Goal: Task Accomplishment & Management: Use online tool/utility

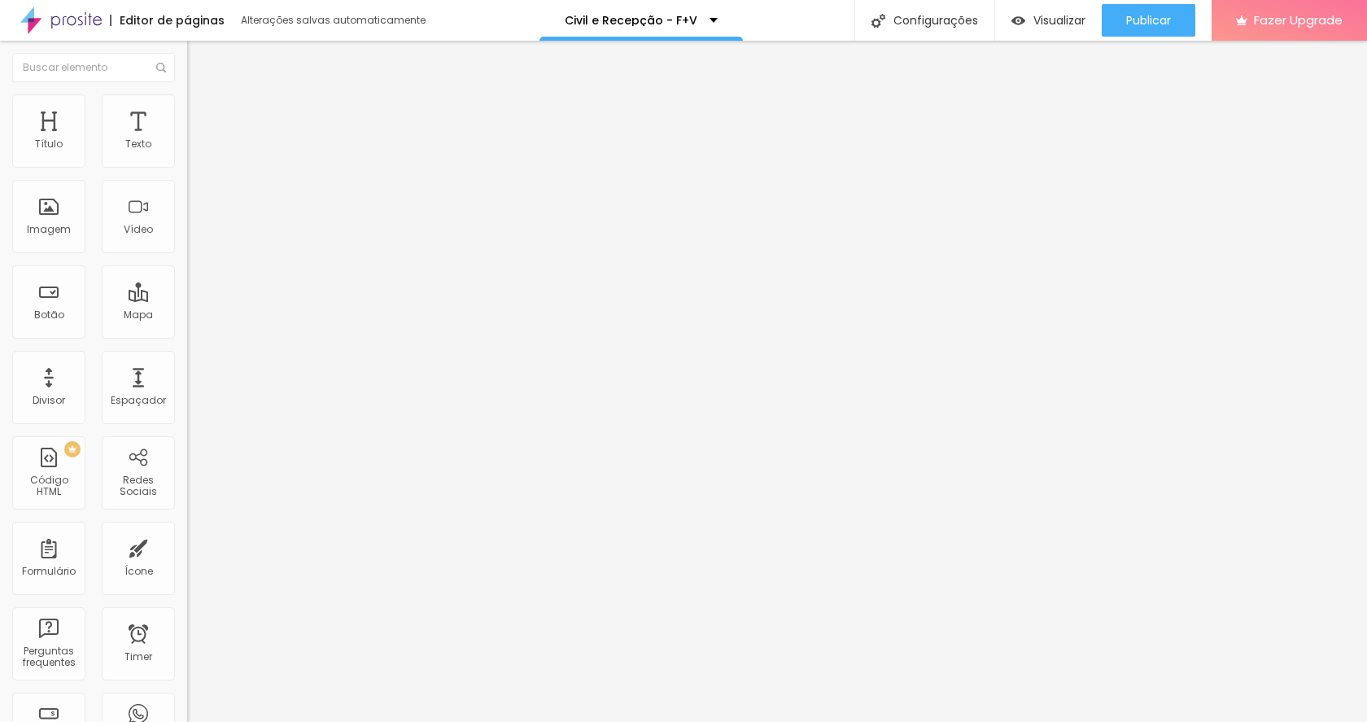
click at [187, 140] on span "Trocar imagem" at bounding box center [231, 133] width 89 height 14
click at [187, 94] on li "Estilo" at bounding box center [280, 102] width 187 height 16
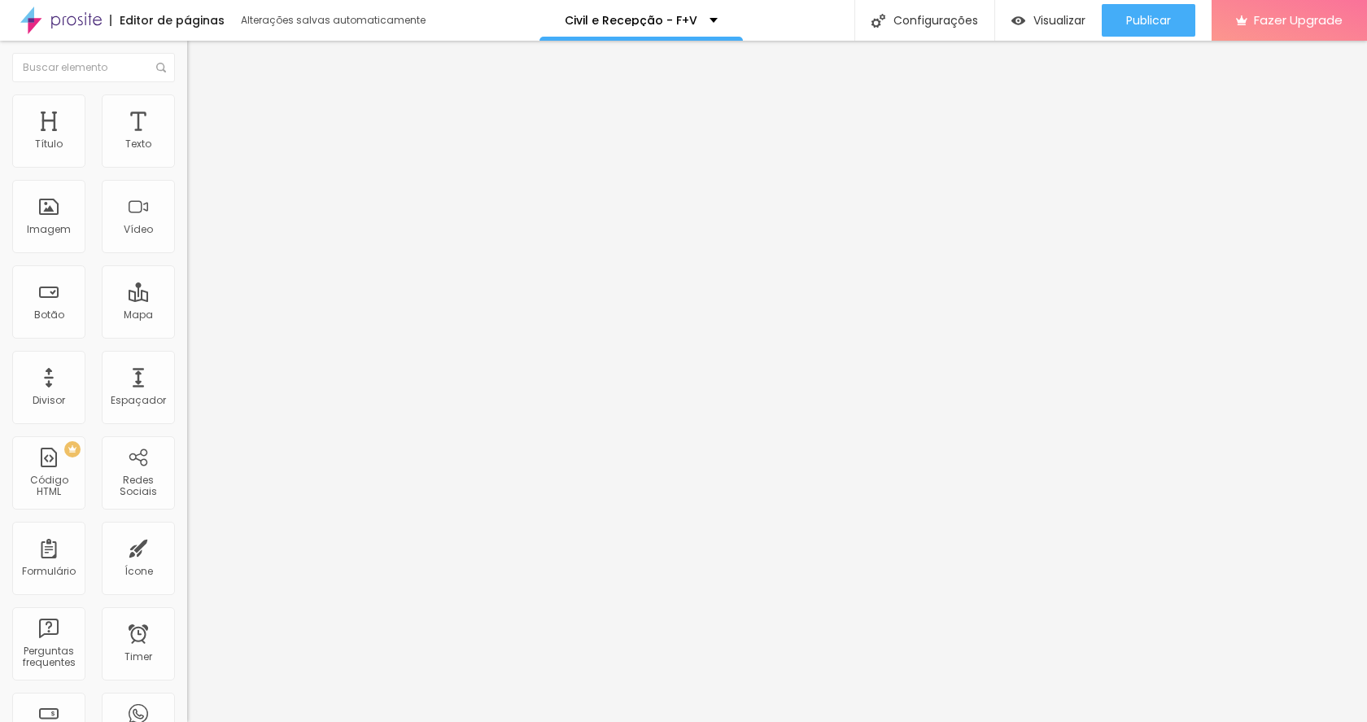
type input "270"
type input "280"
type input "290"
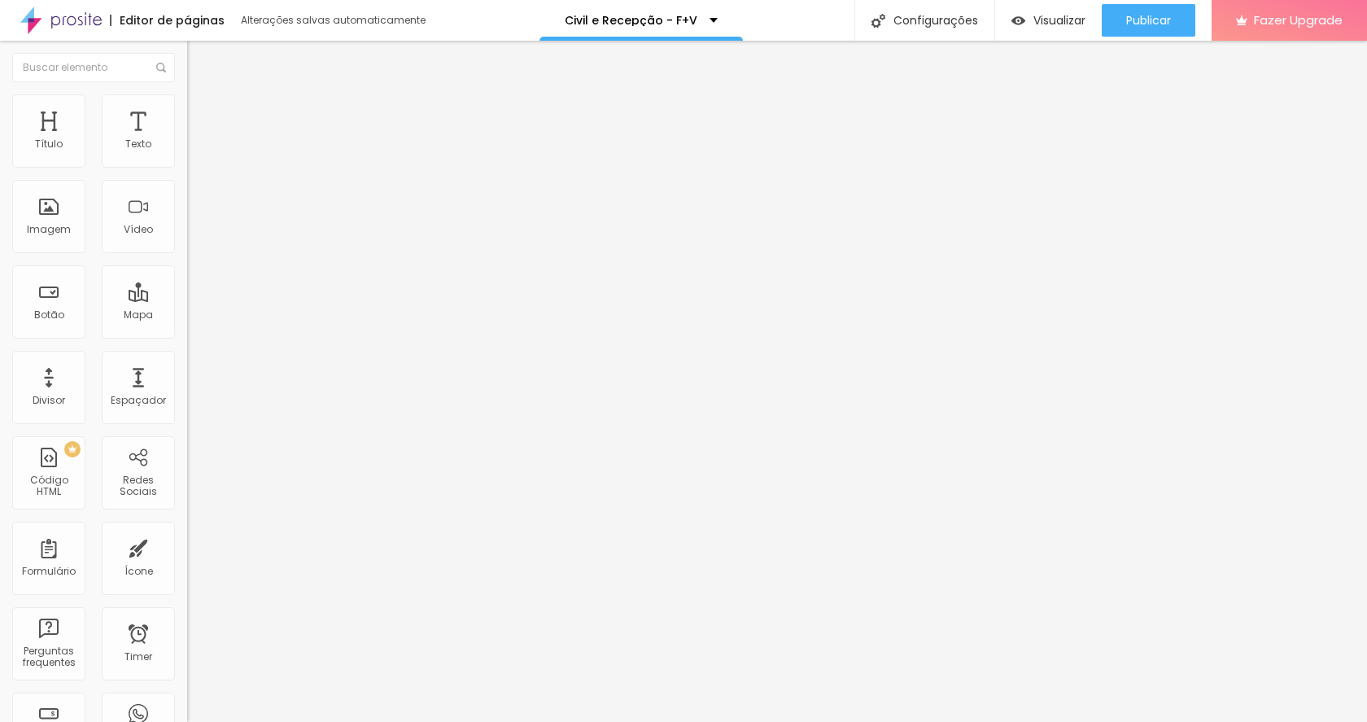
type input "290"
type input "330"
type input "400"
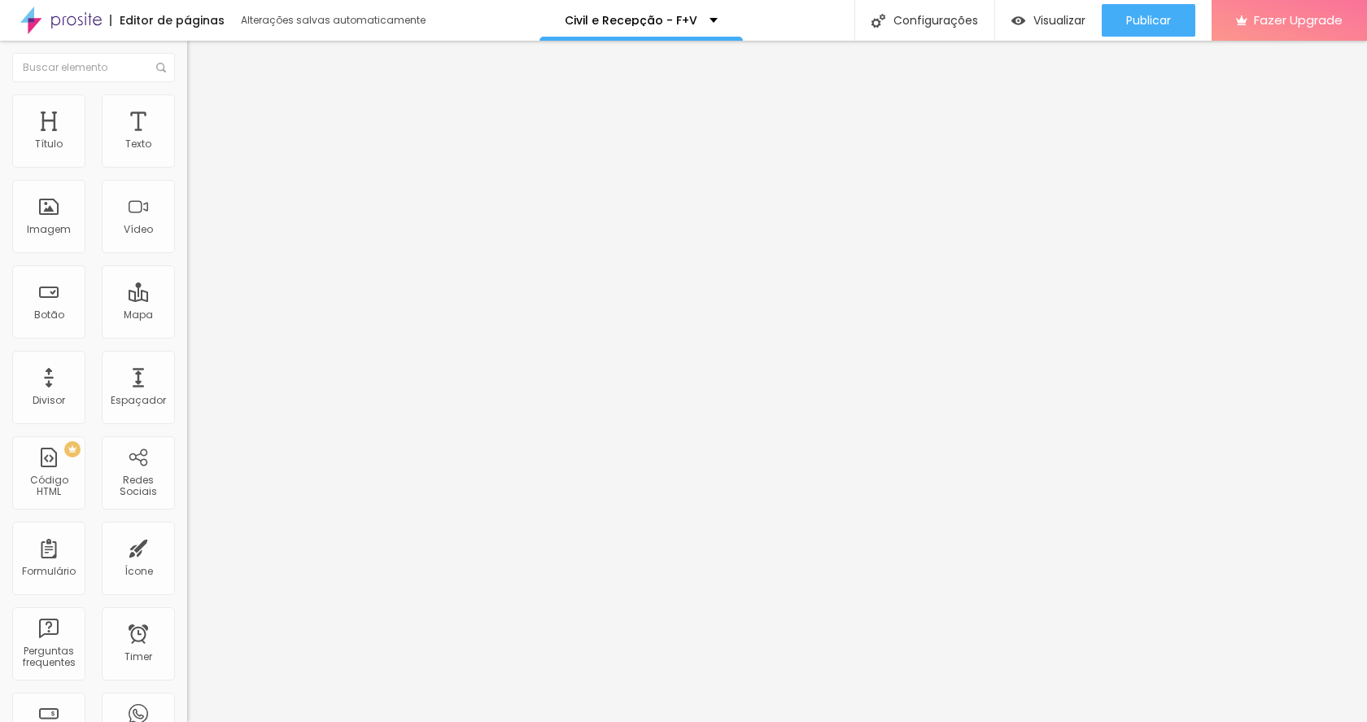
type input "490"
type input "510"
type input "520"
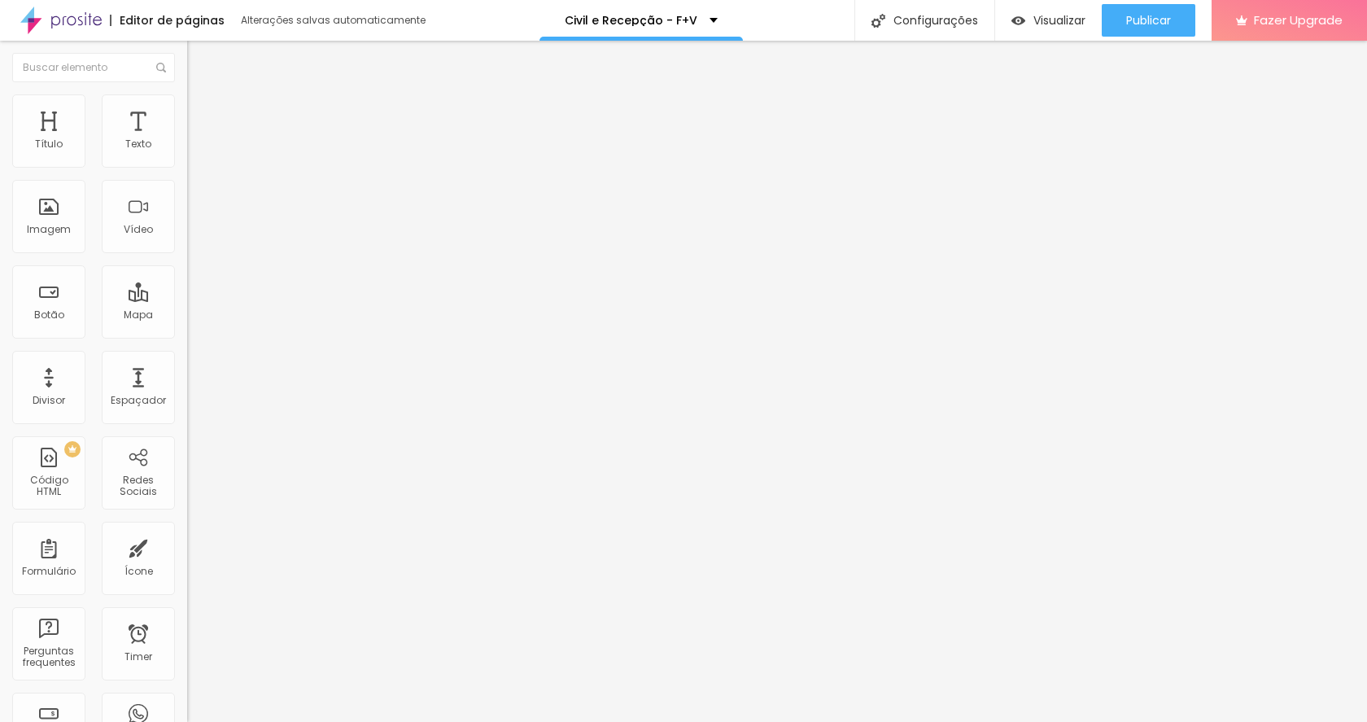
type input "520"
type input "540"
type input "560"
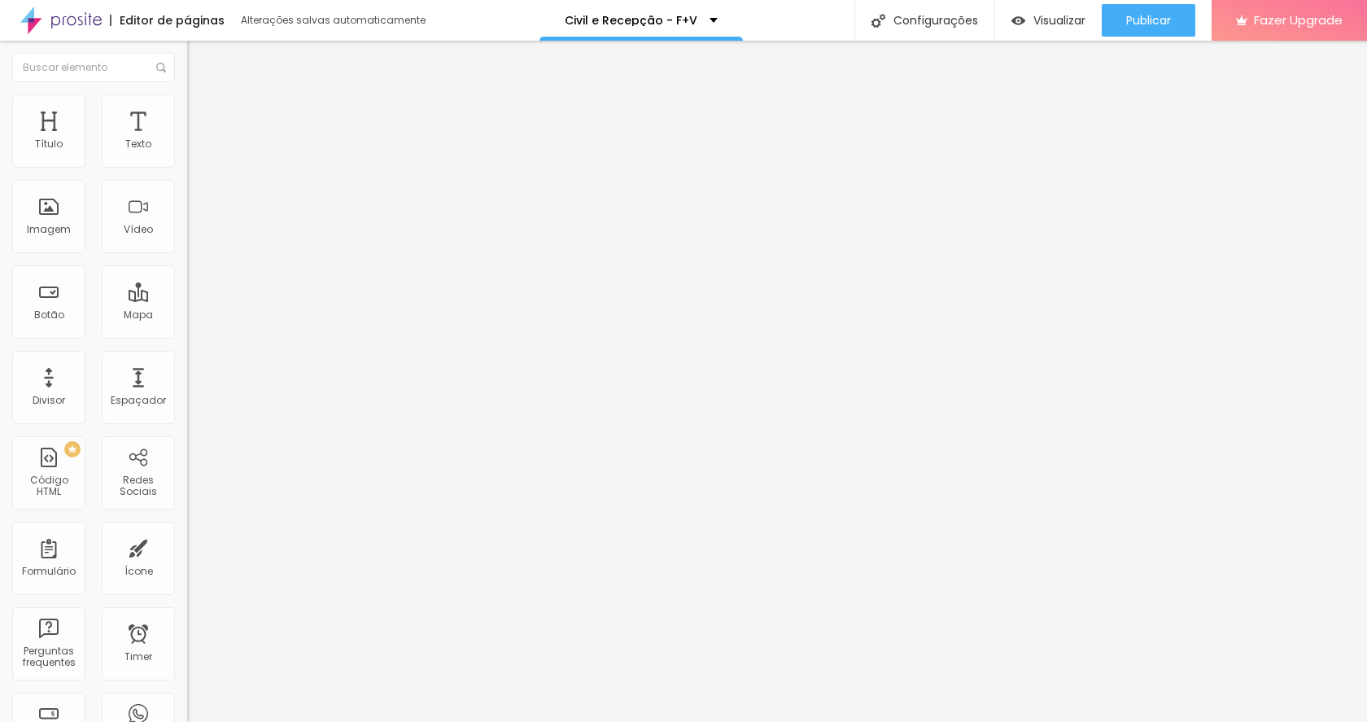
type input "570"
type input "580"
type input "590"
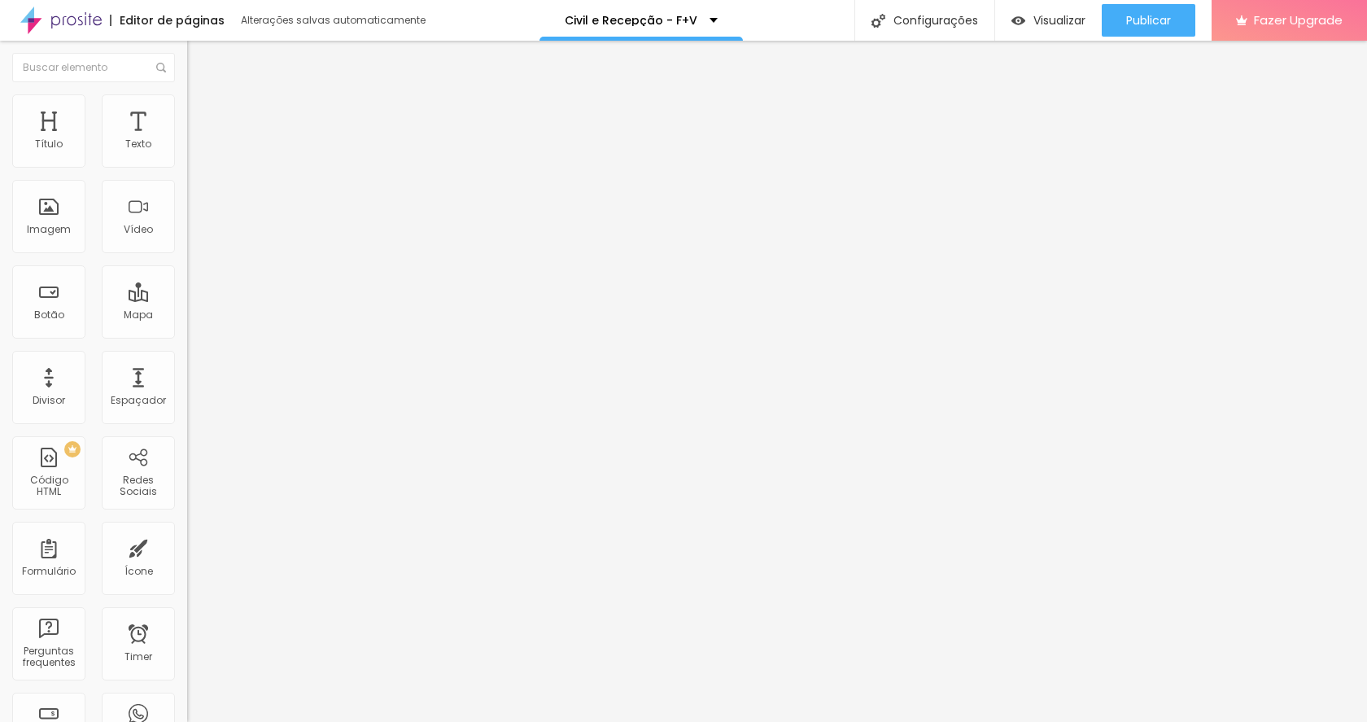
type input "590"
type input "600"
type input "620"
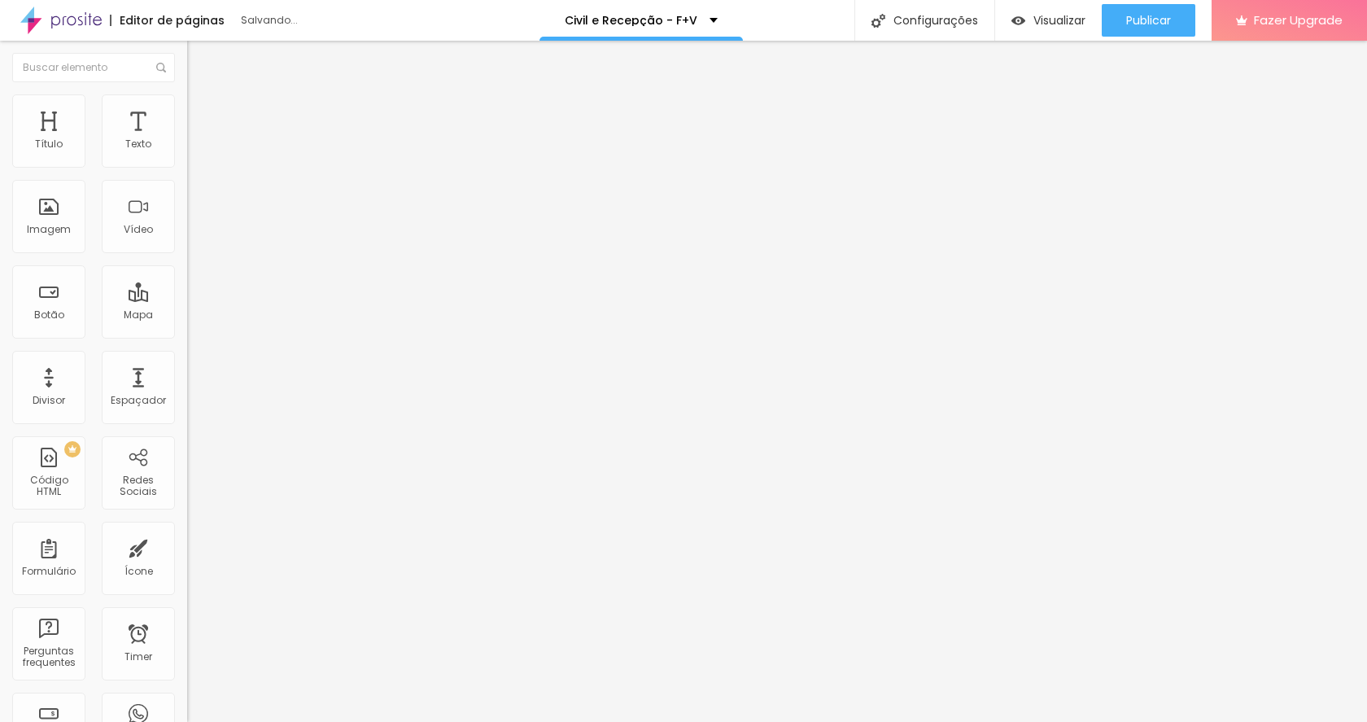
type input "640"
type input "670"
type input "680"
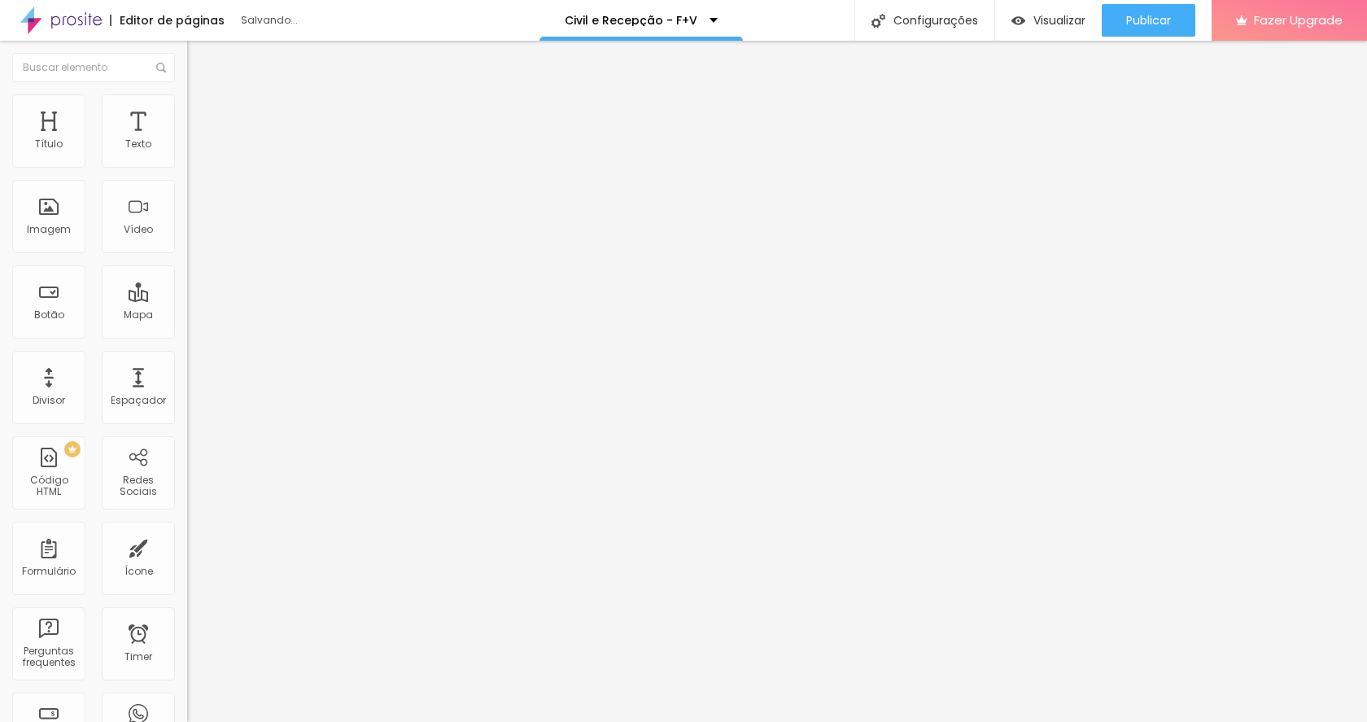
type input "680"
type input "690"
type input "700"
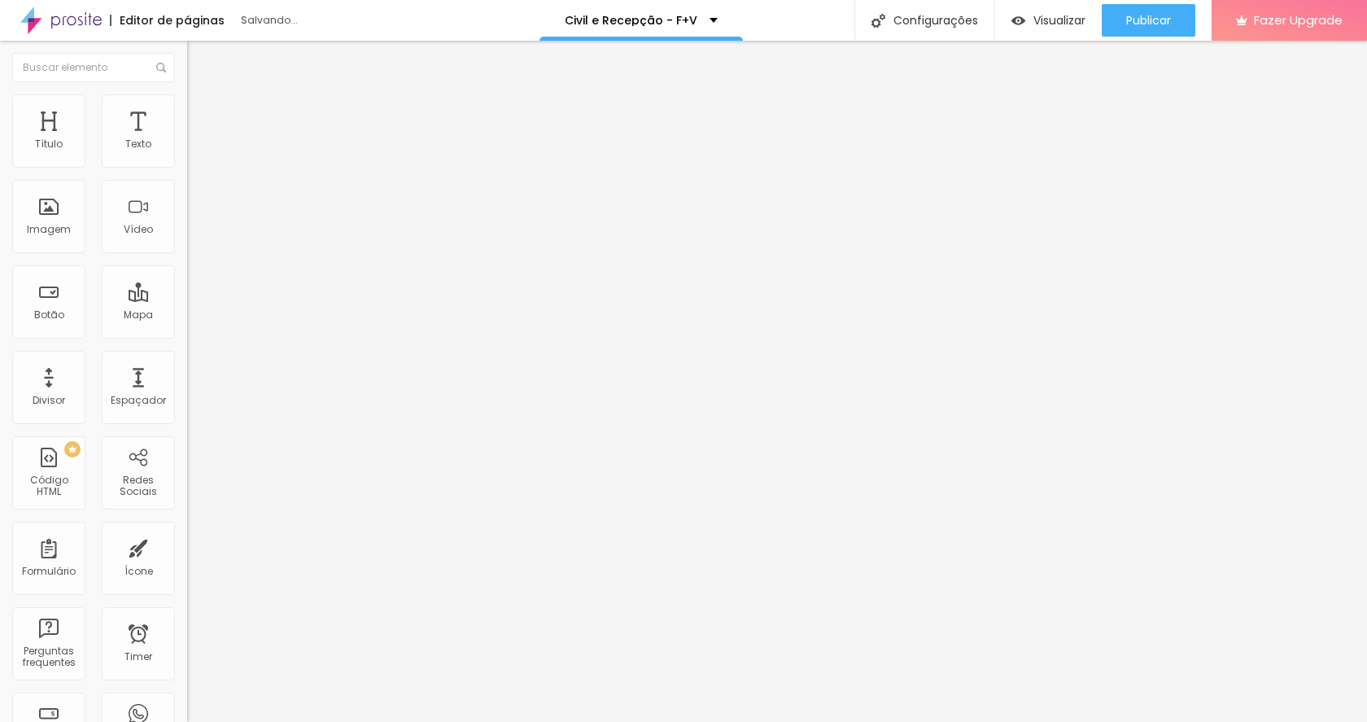
type input "710"
type input "730"
type input "740"
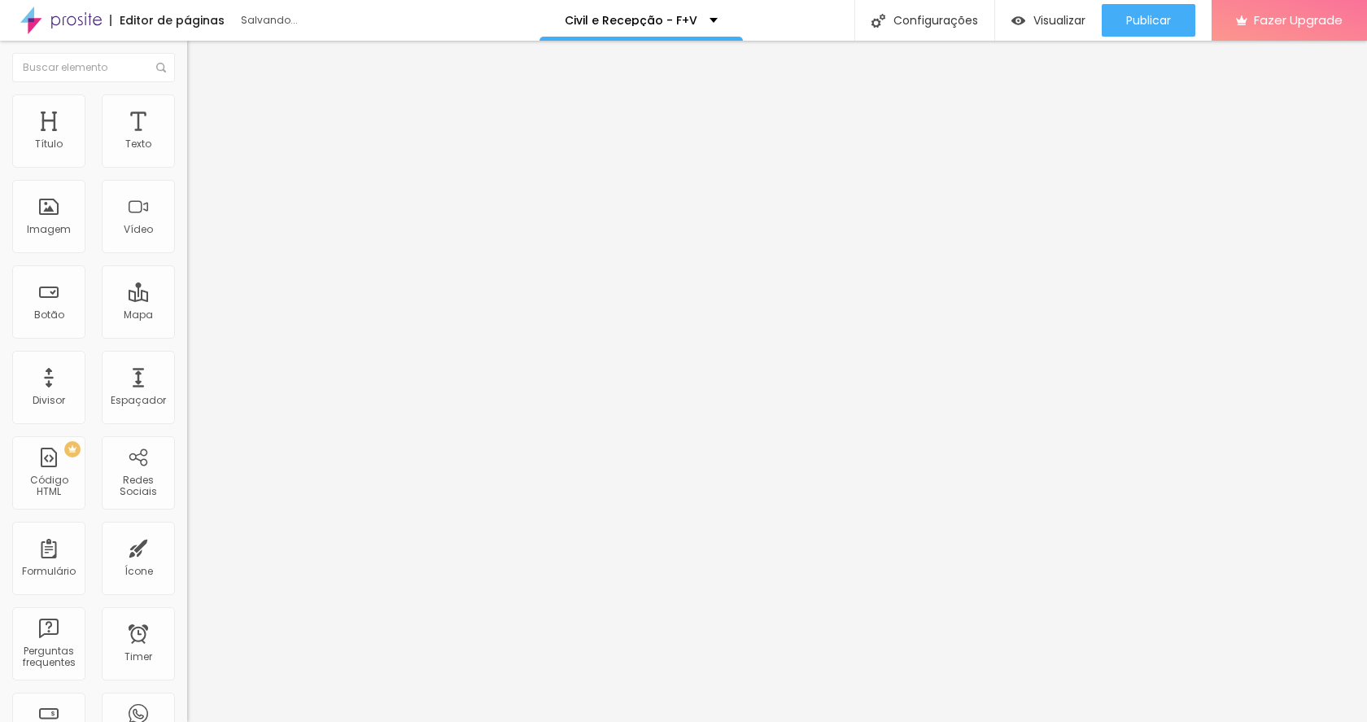
type input "740"
type input "750"
type input "770"
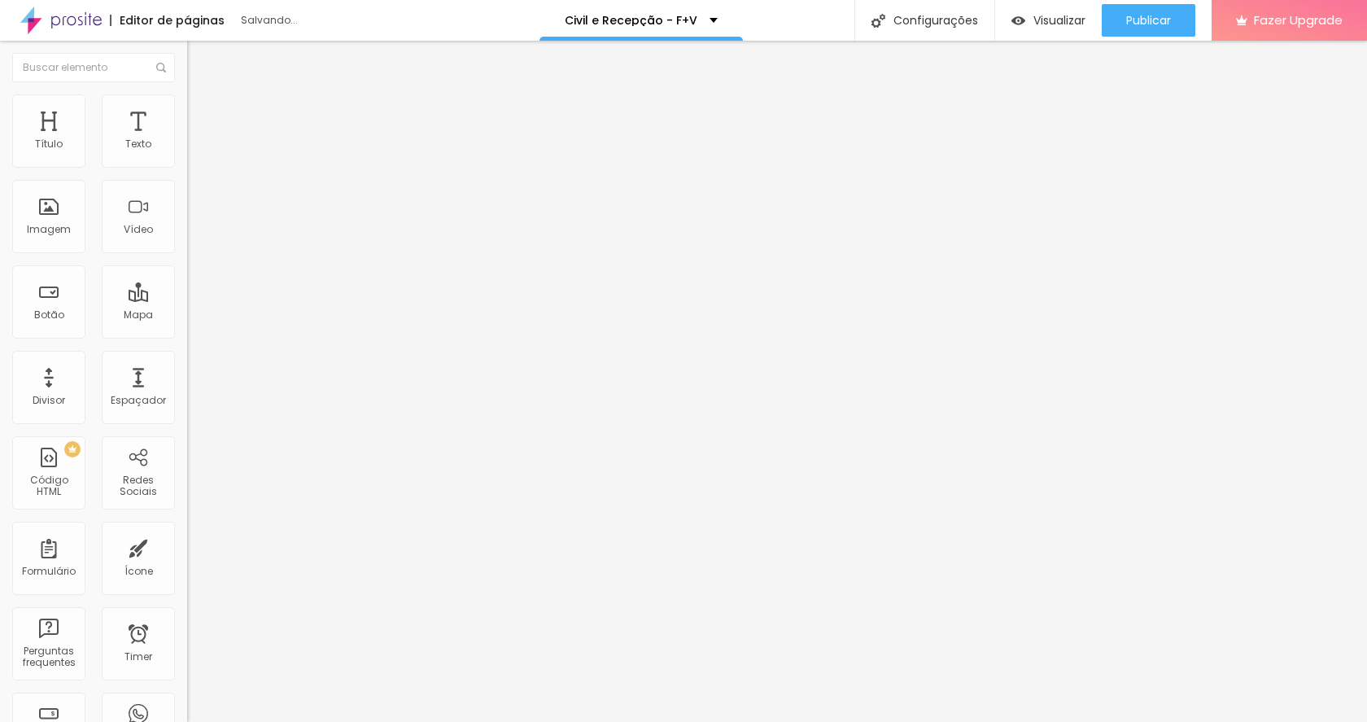
type input "780"
type input "790"
type input "800"
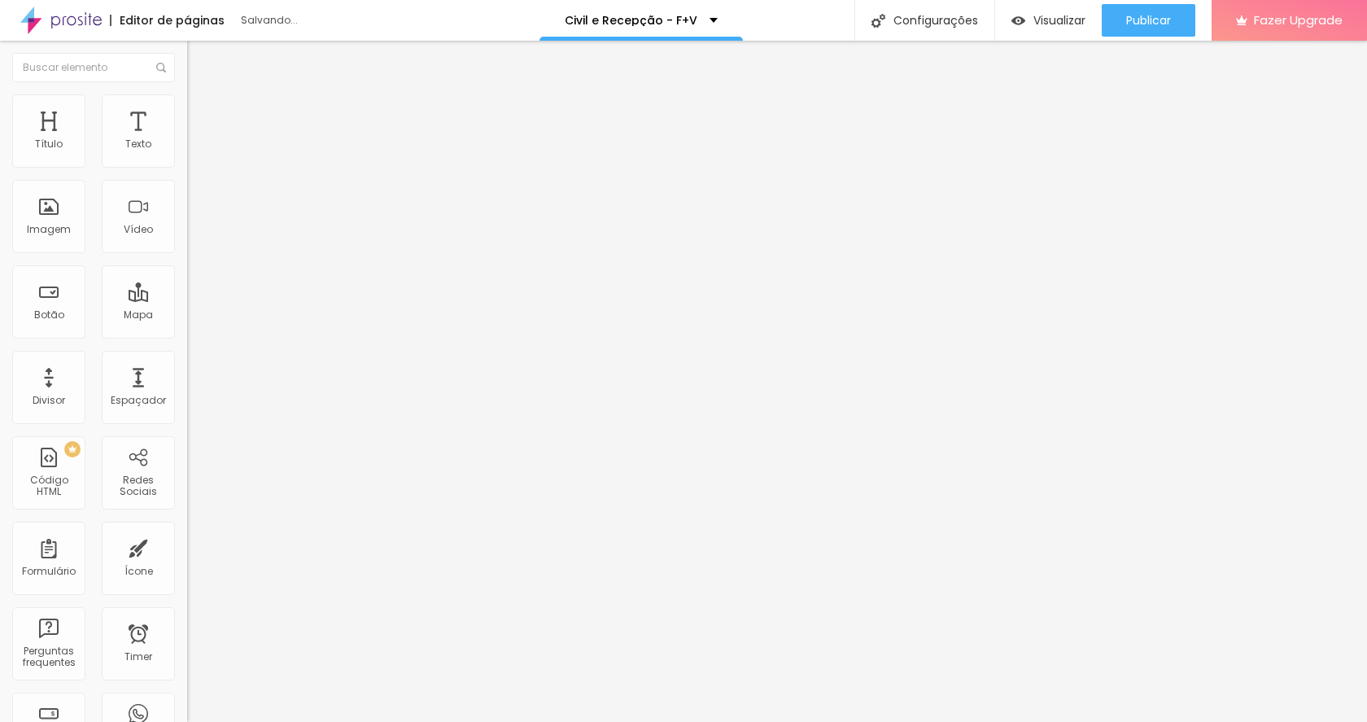
type input "800"
type input "810"
type input "820"
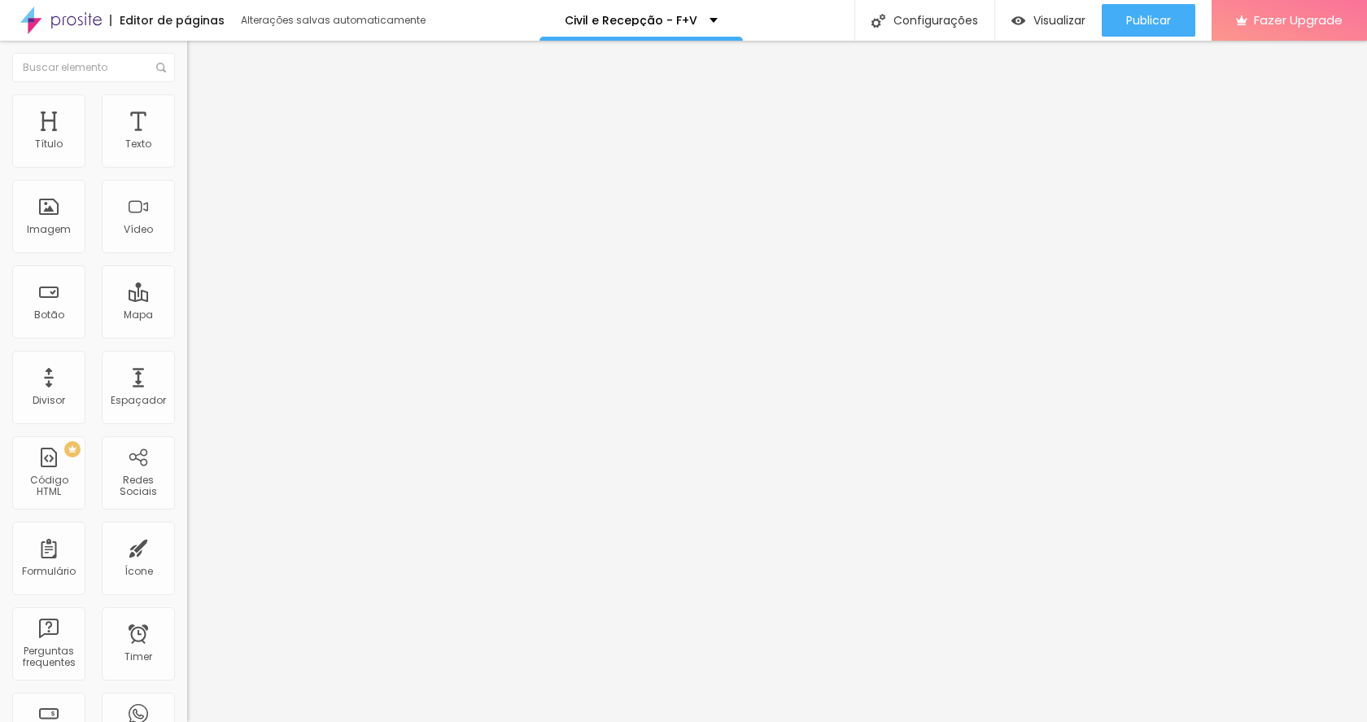
type input "830"
type input "840"
drag, startPoint x: 44, startPoint y: 175, endPoint x: 107, endPoint y: 175, distance: 62.6
type input "840"
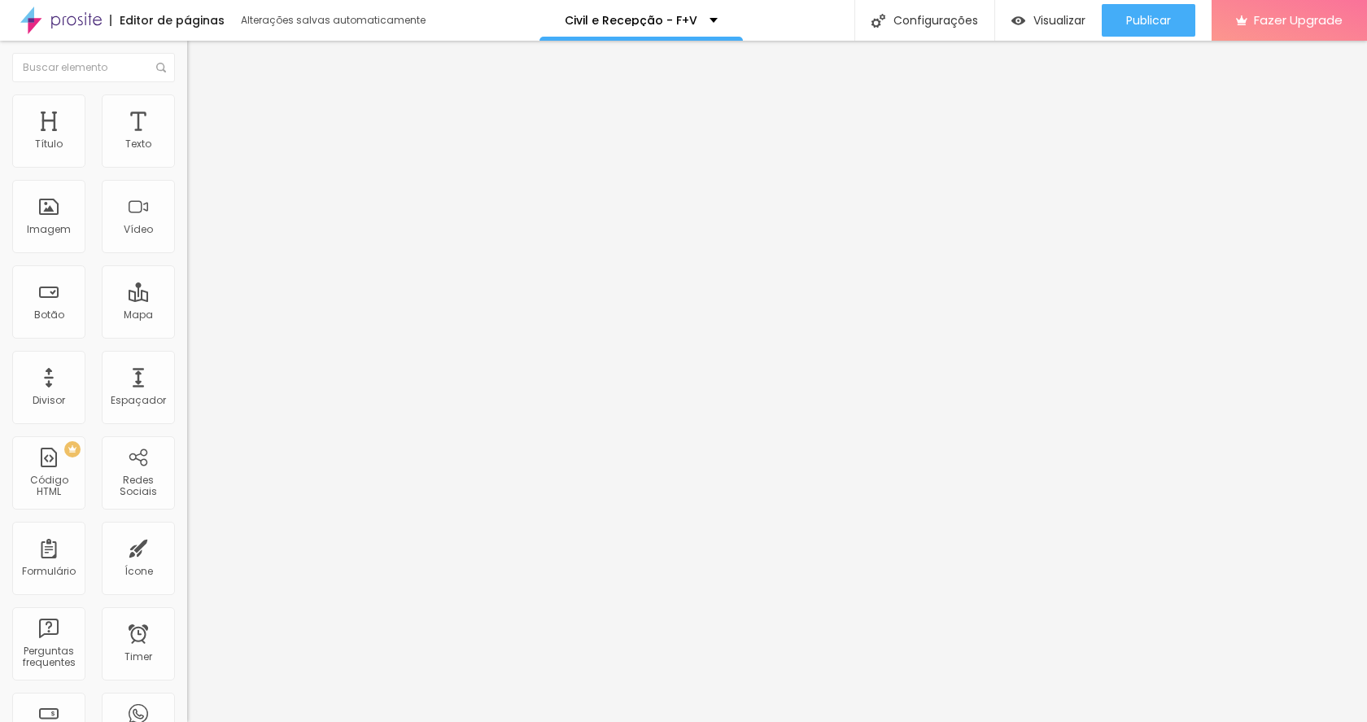
click at [187, 167] on input "range" at bounding box center [239, 160] width 105 height 13
type input "830"
type input "820"
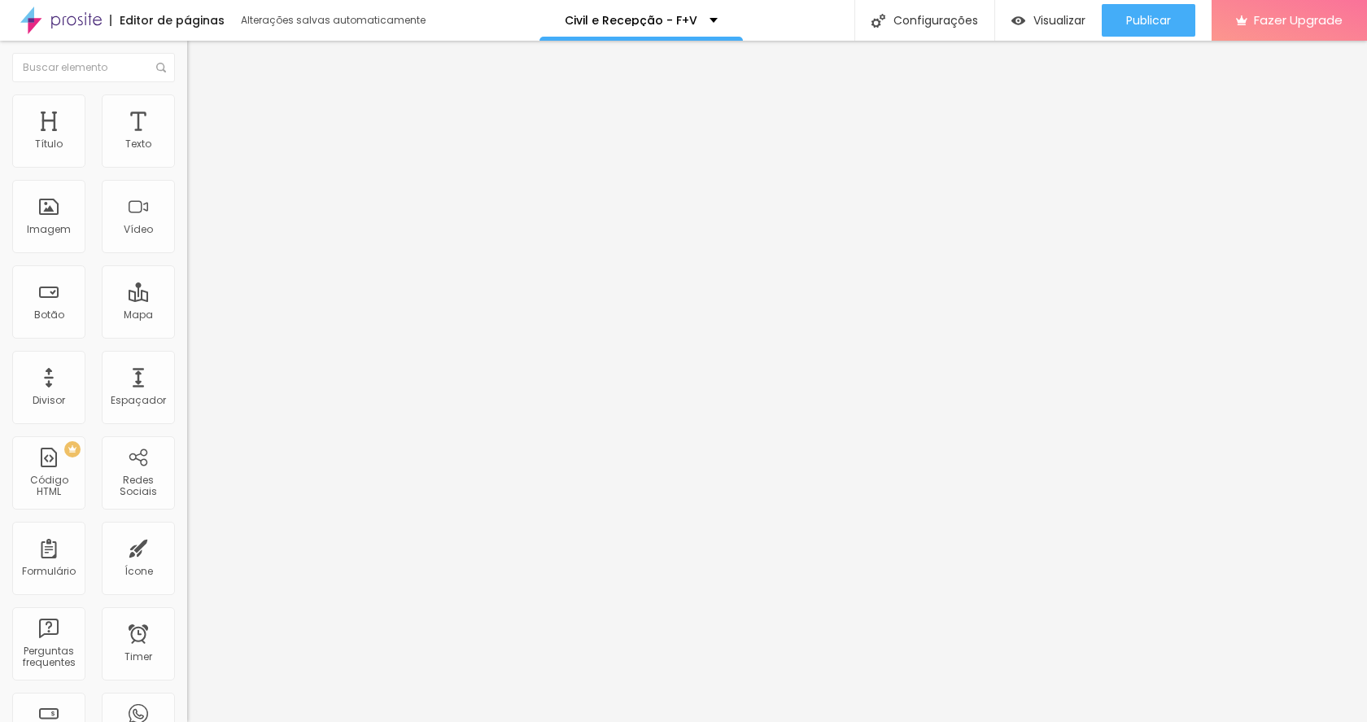
type input "810"
type input "800"
type input "790"
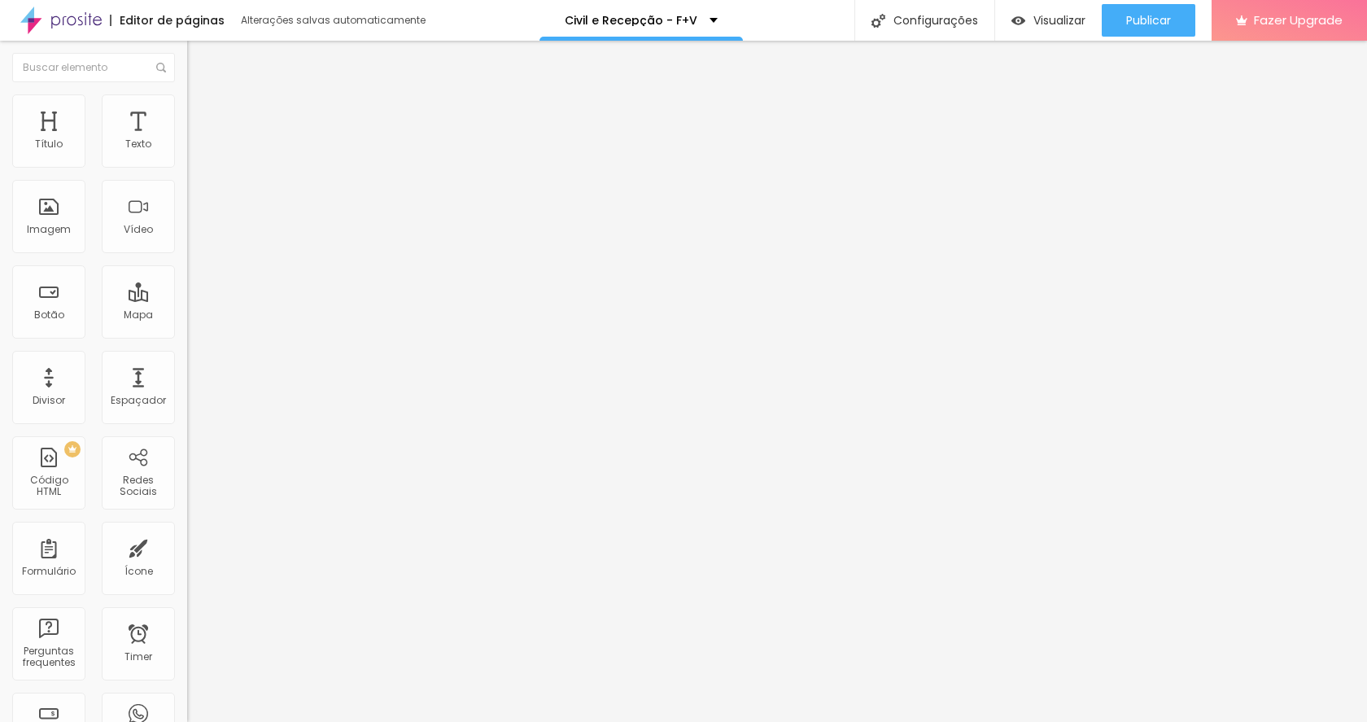
type input "790"
type input "780"
type input "750"
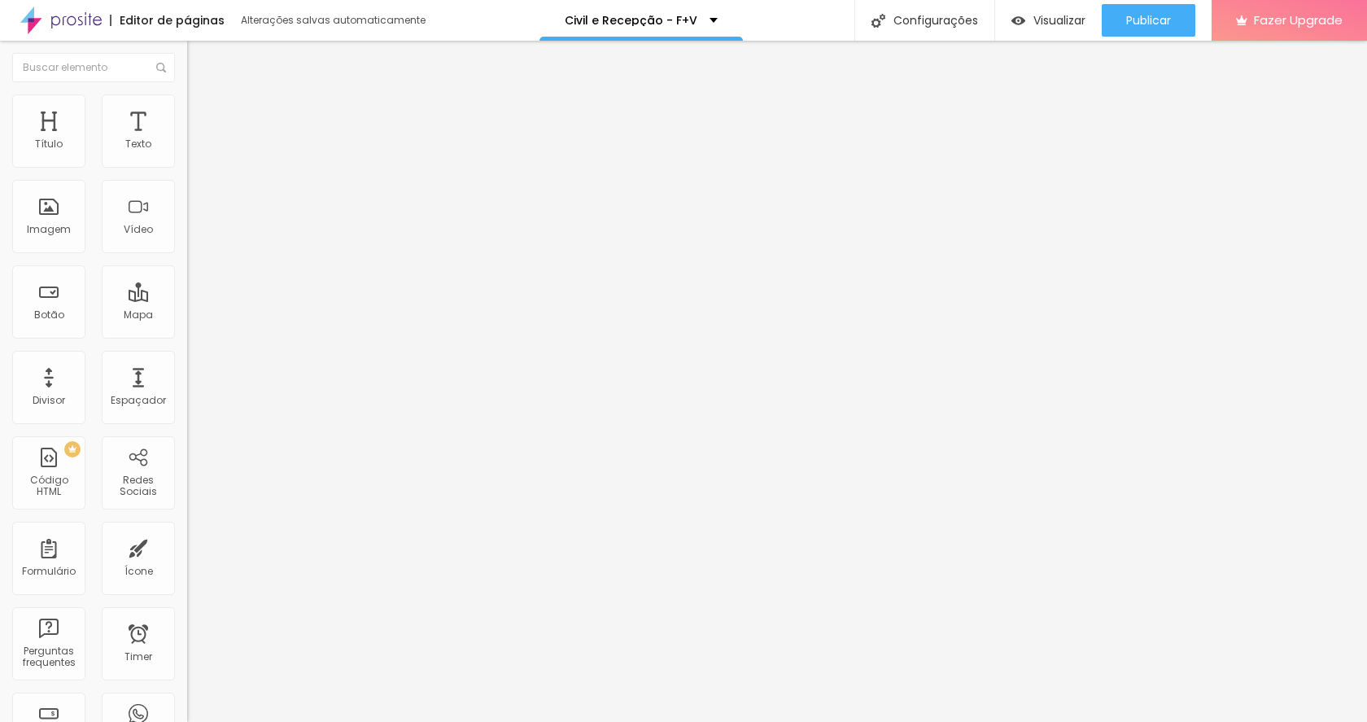
type input "730"
type input "720"
type input "700"
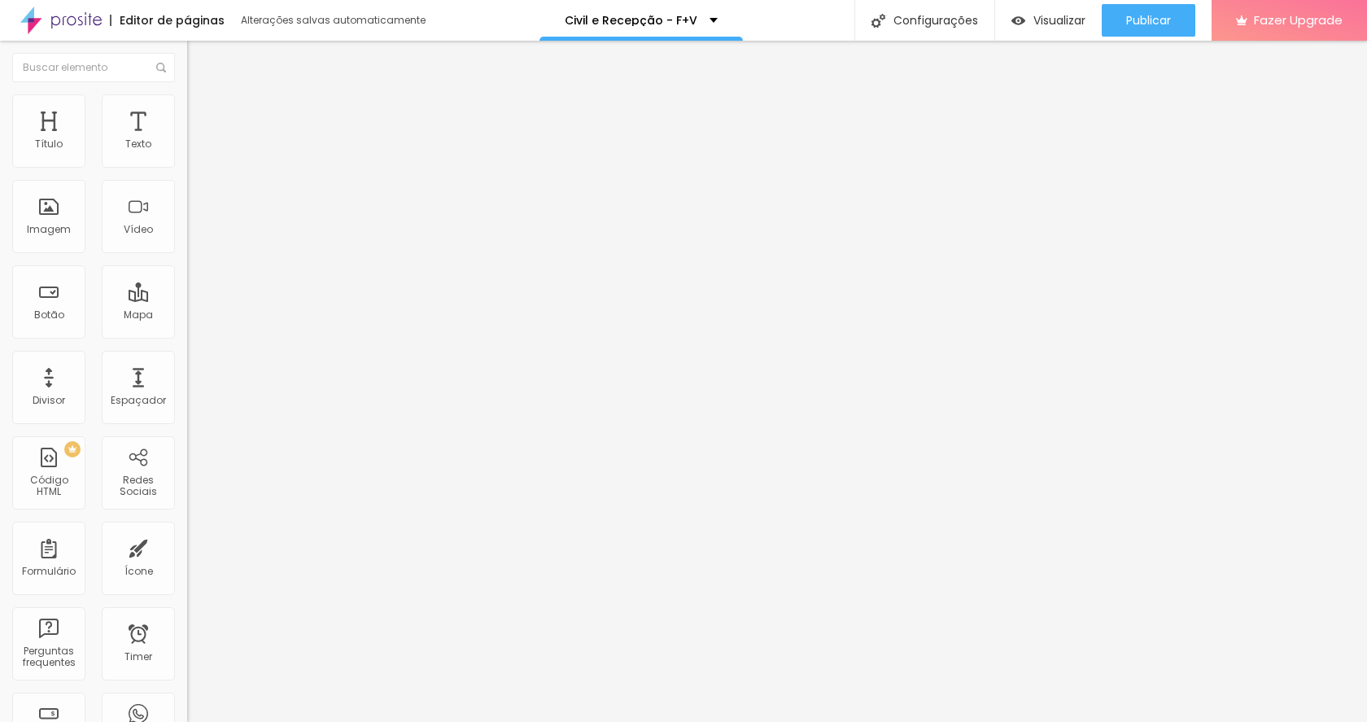
type input "700"
type input "680"
type input "670"
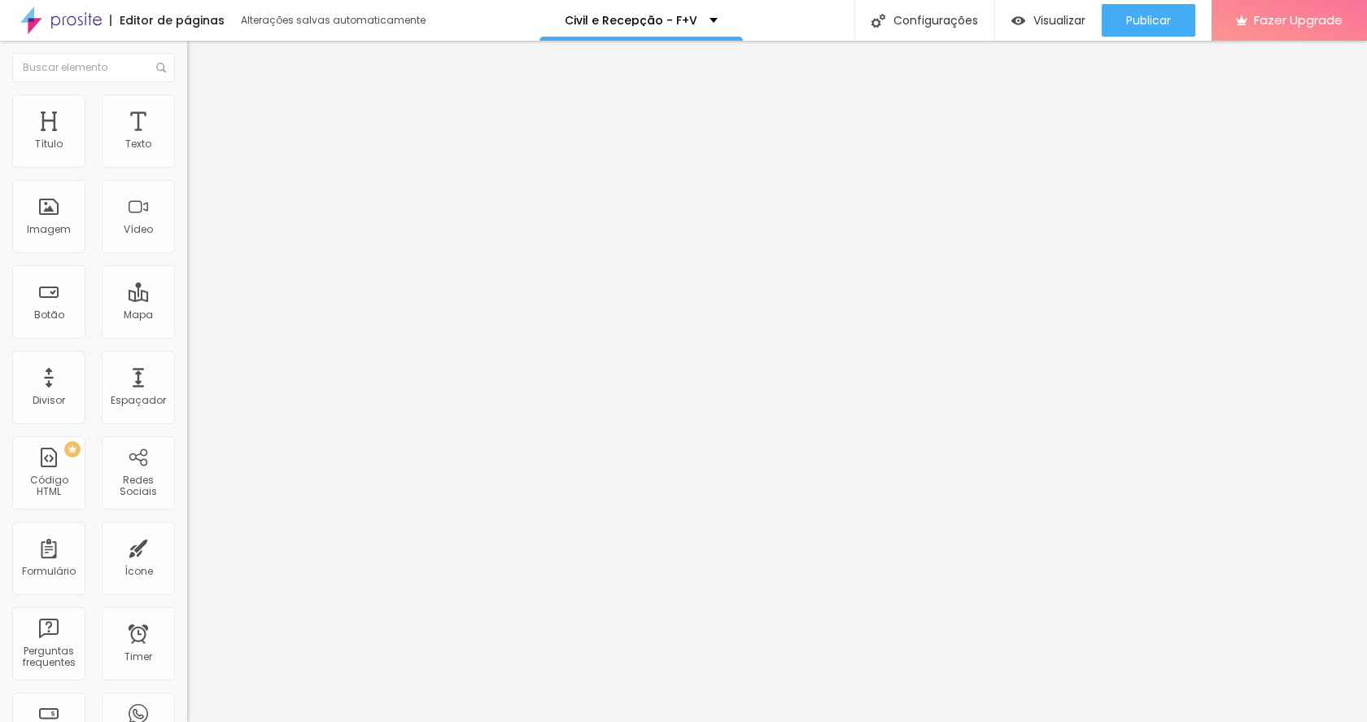
type input "640"
type input "630"
type input "610"
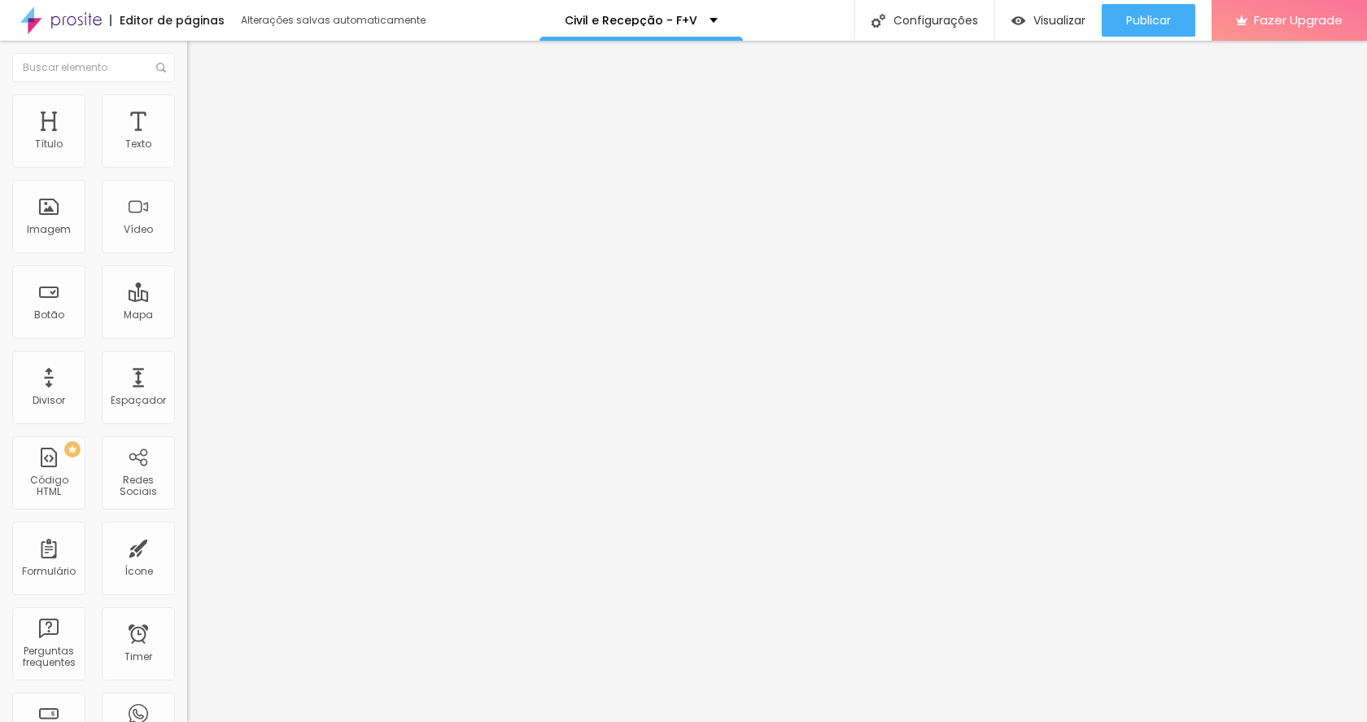
type input "610"
type input "590"
type input "580"
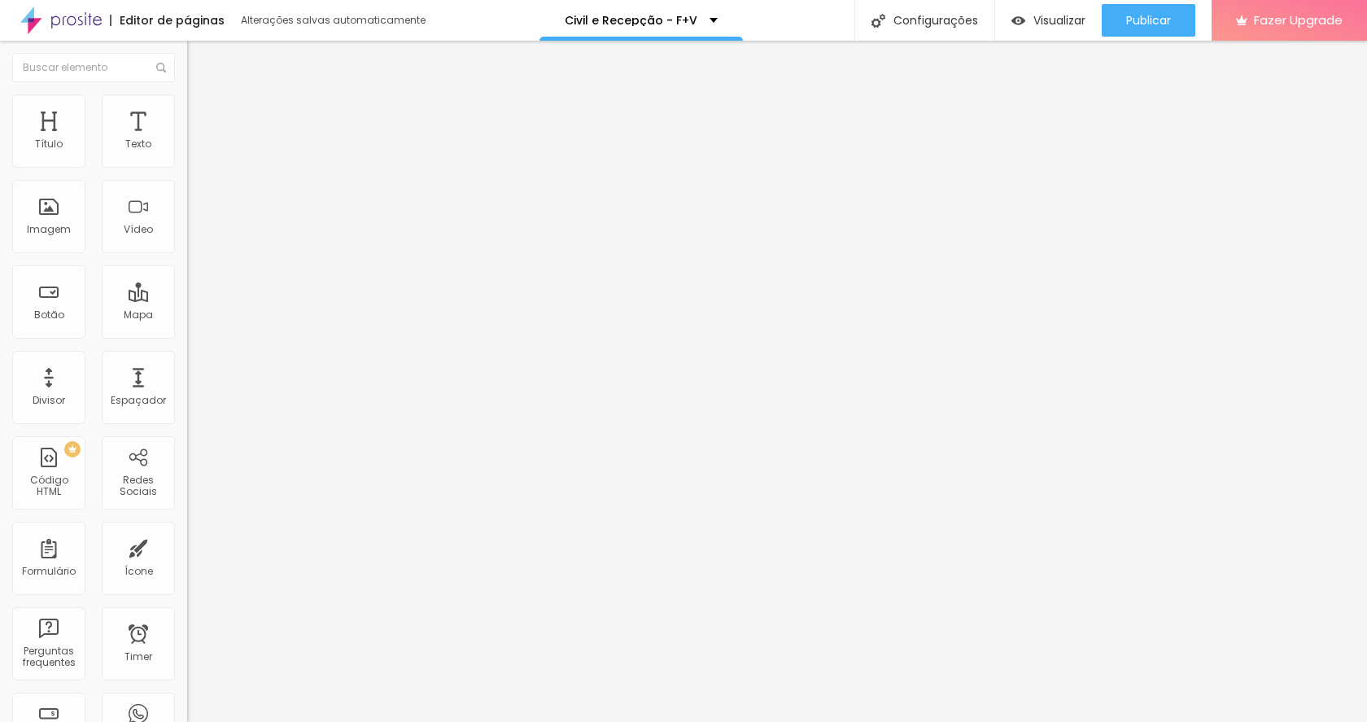
type input "560"
type input "540"
type input "520"
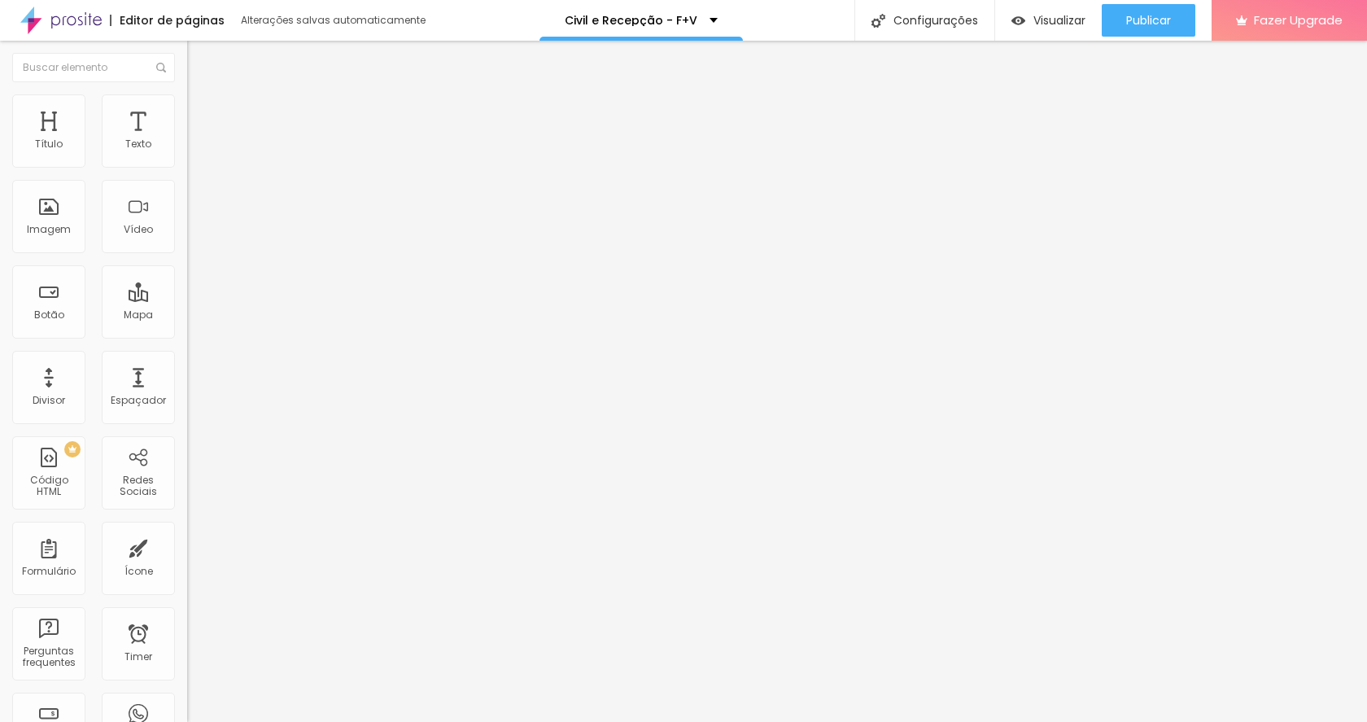
type input "520"
type input "510"
type input "490"
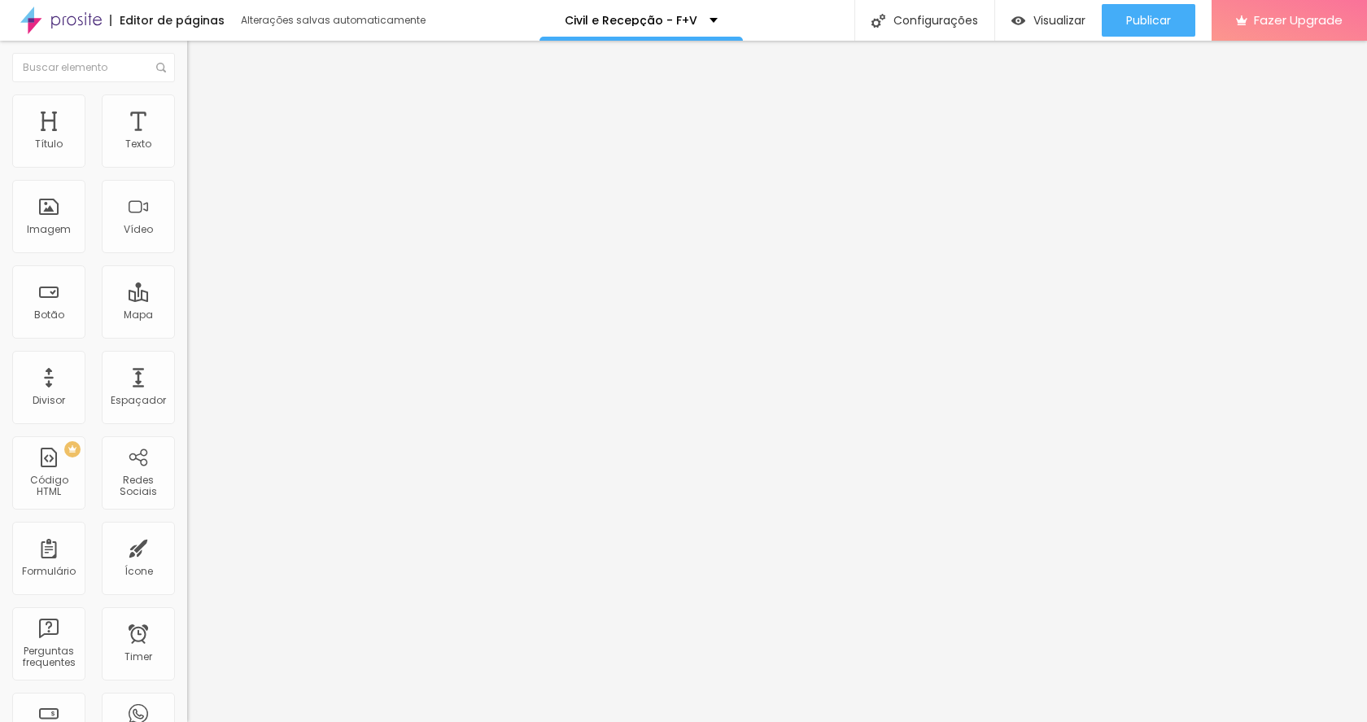
type input "480"
type input "460"
type input "430"
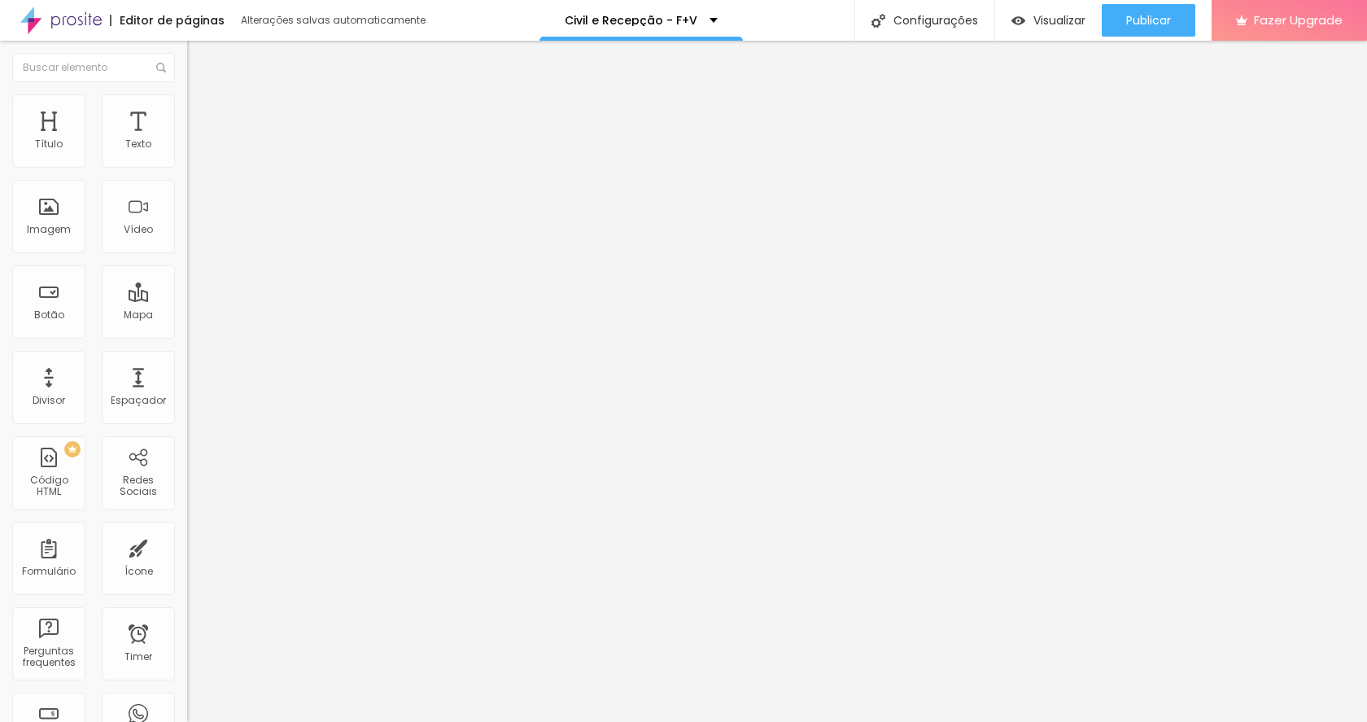
type input "430"
type input "400"
type input "390"
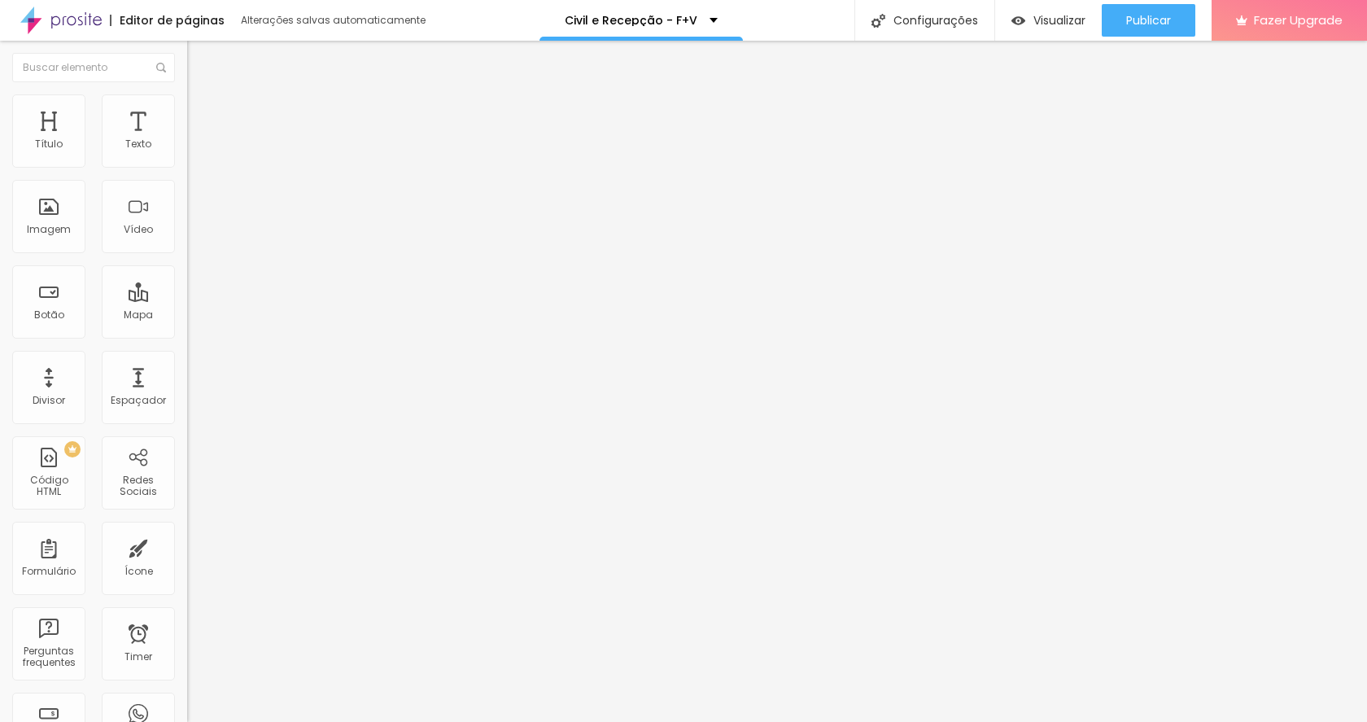
type input "380"
type input "370"
type input "360"
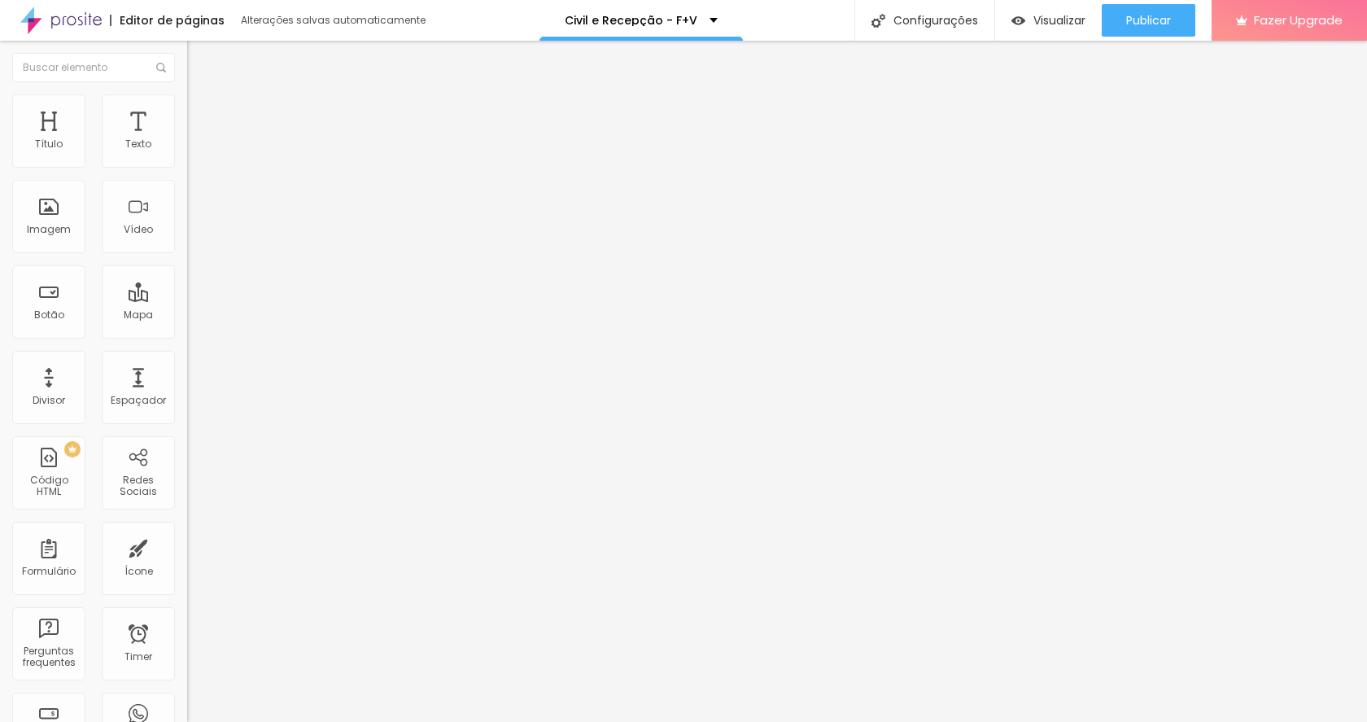
type input "360"
type input "350"
type input "340"
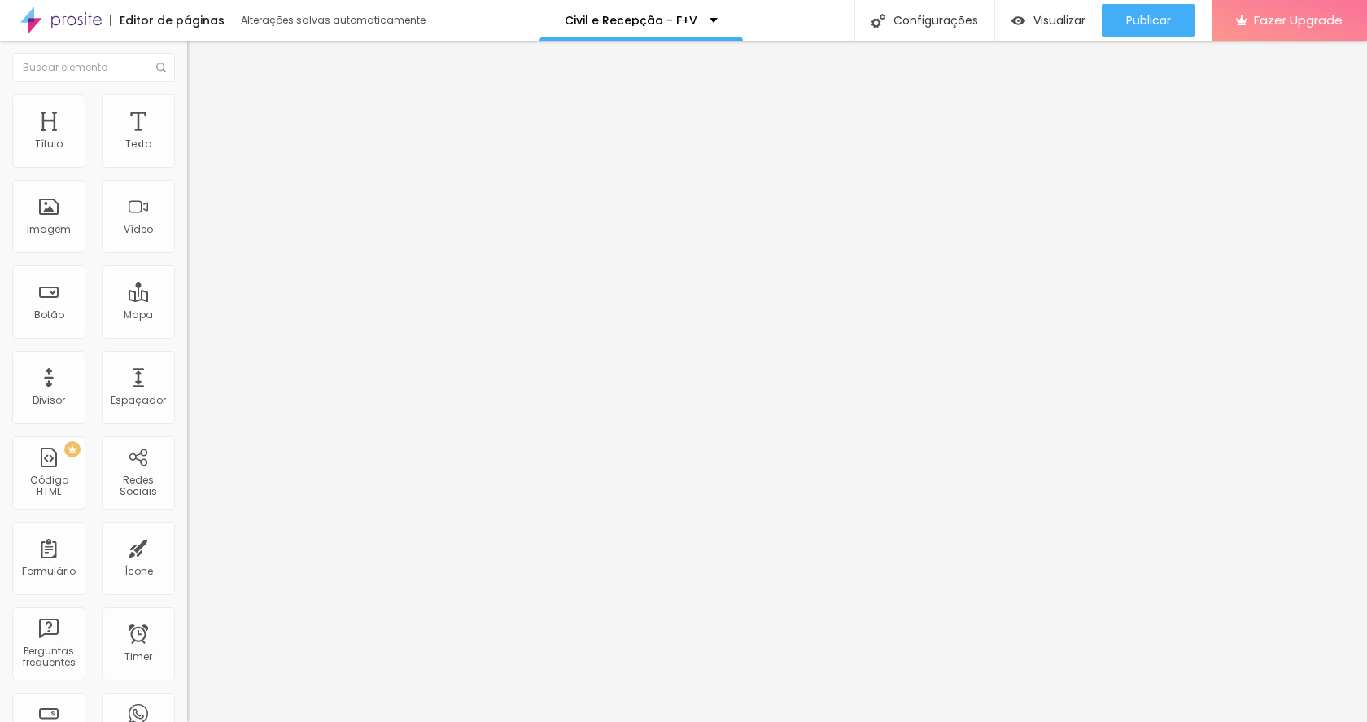
type input "320"
type input "290"
type input "280"
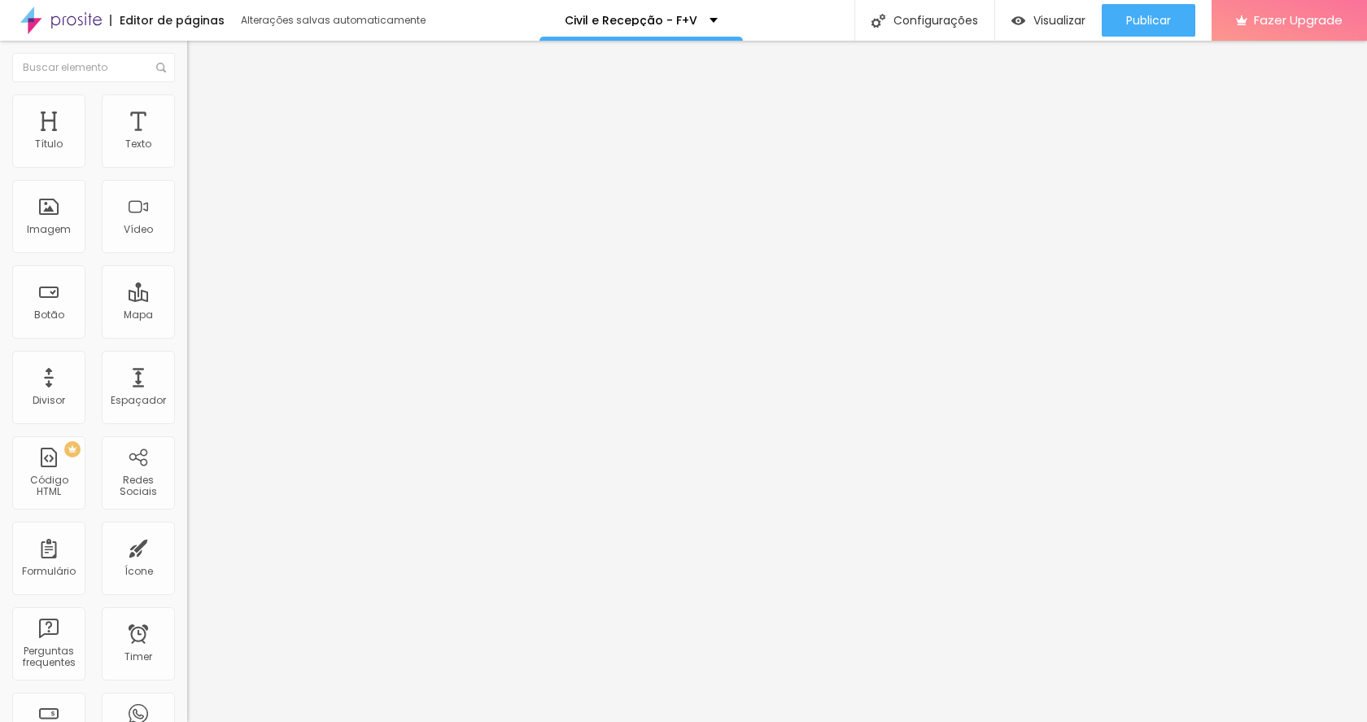
type input "280"
type input "270"
type input "280"
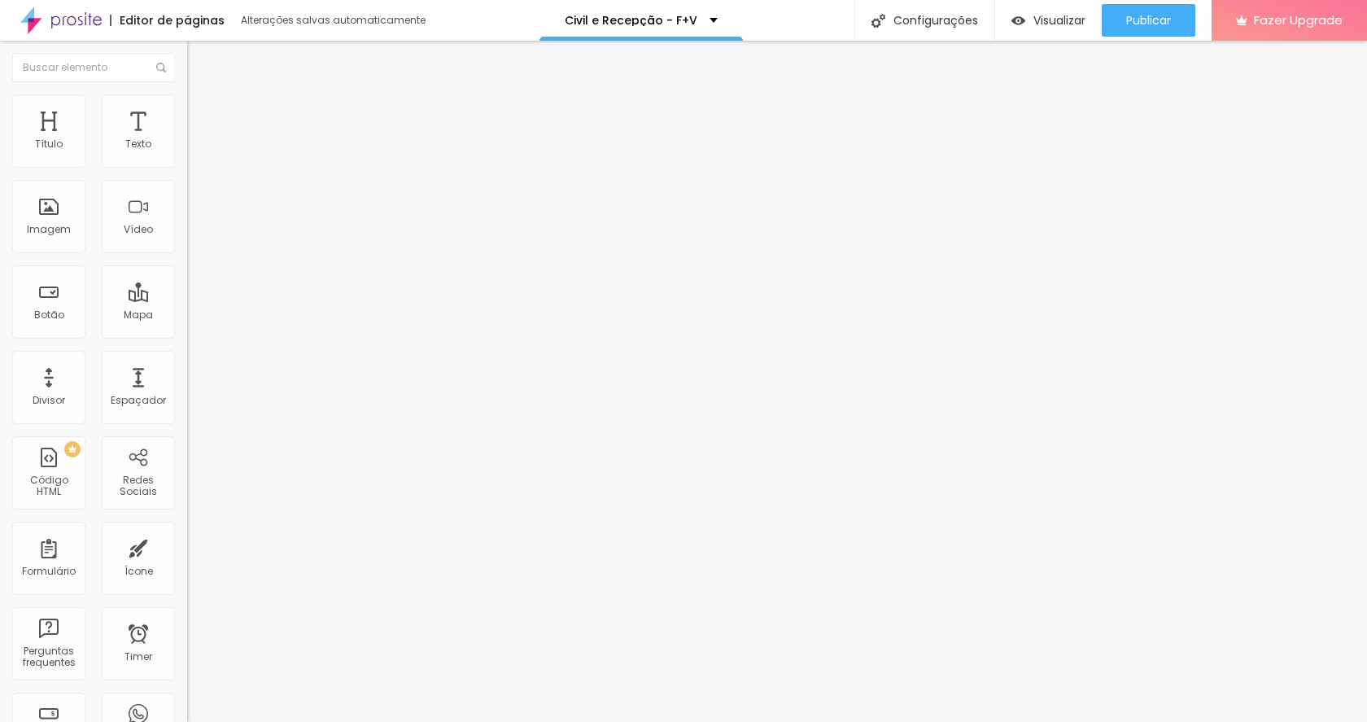
type input "270"
drag, startPoint x: 105, startPoint y: 174, endPoint x: 41, endPoint y: 186, distance: 64.6
type input "270"
click at [187, 168] on div at bounding box center [280, 161] width 187 height 15
